Goal: Task Accomplishment & Management: Use online tool/utility

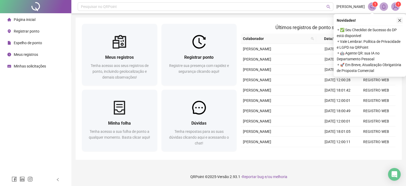
click at [400, 21] on icon "close" at bounding box center [400, 21] width 4 height 4
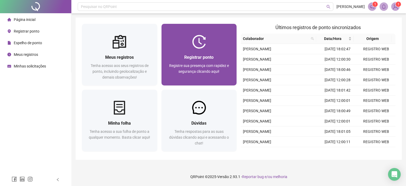
click at [204, 62] on div "Registrar ponto Registre sua presença com rapidez e segurança clicando aqui!" at bounding box center [199, 67] width 63 height 26
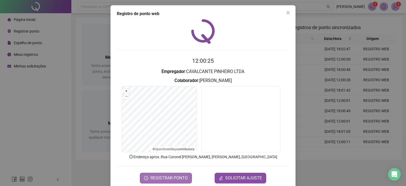
click at [174, 176] on span "REGISTRAR PONTO" at bounding box center [168, 178] width 37 height 6
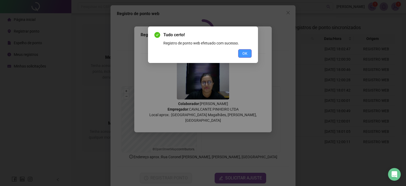
click at [246, 54] on span "OK" at bounding box center [244, 53] width 5 height 6
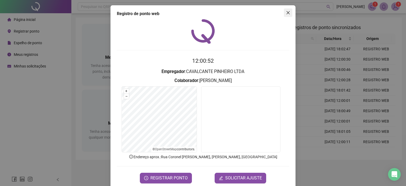
click at [287, 13] on icon "close" at bounding box center [288, 12] width 3 height 3
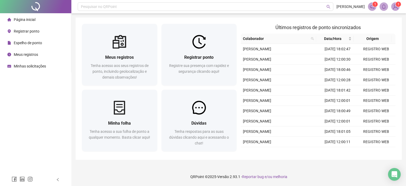
click at [35, 43] on span "Espelho de ponto" at bounding box center [28, 43] width 28 height 4
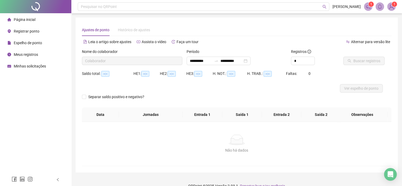
type input "**********"
click at [20, 19] on span "Página inicial" at bounding box center [25, 19] width 22 height 4
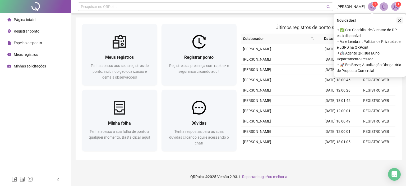
click at [401, 19] on icon "close" at bounding box center [400, 21] width 4 height 4
